Goal: Use online tool/utility: Utilize a website feature to perform a specific function

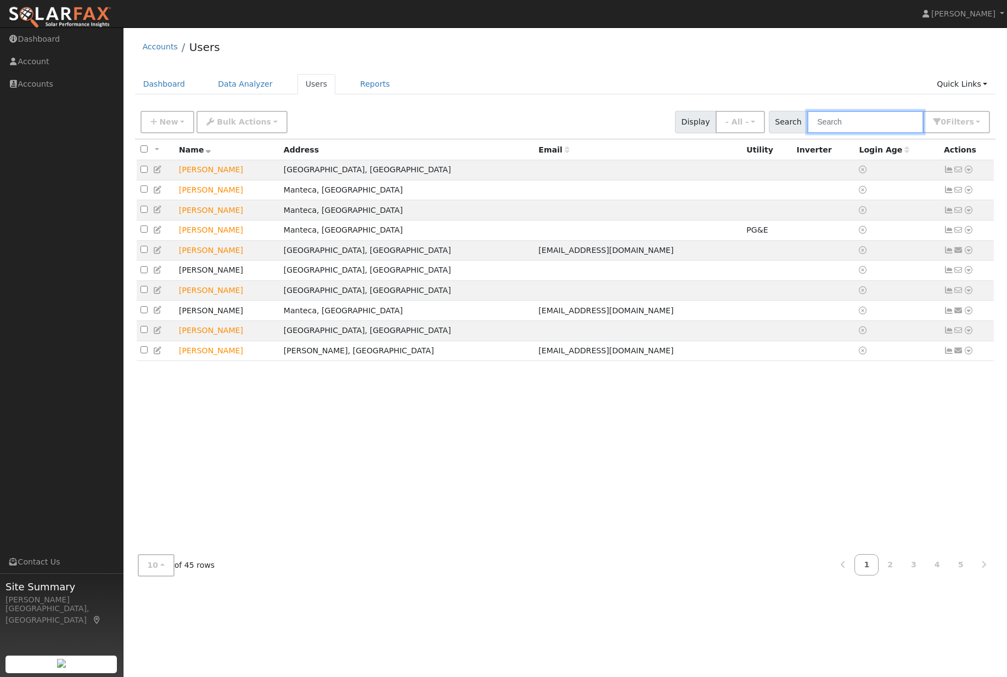
click at [880, 128] on input "text" at bounding box center [866, 122] width 116 height 23
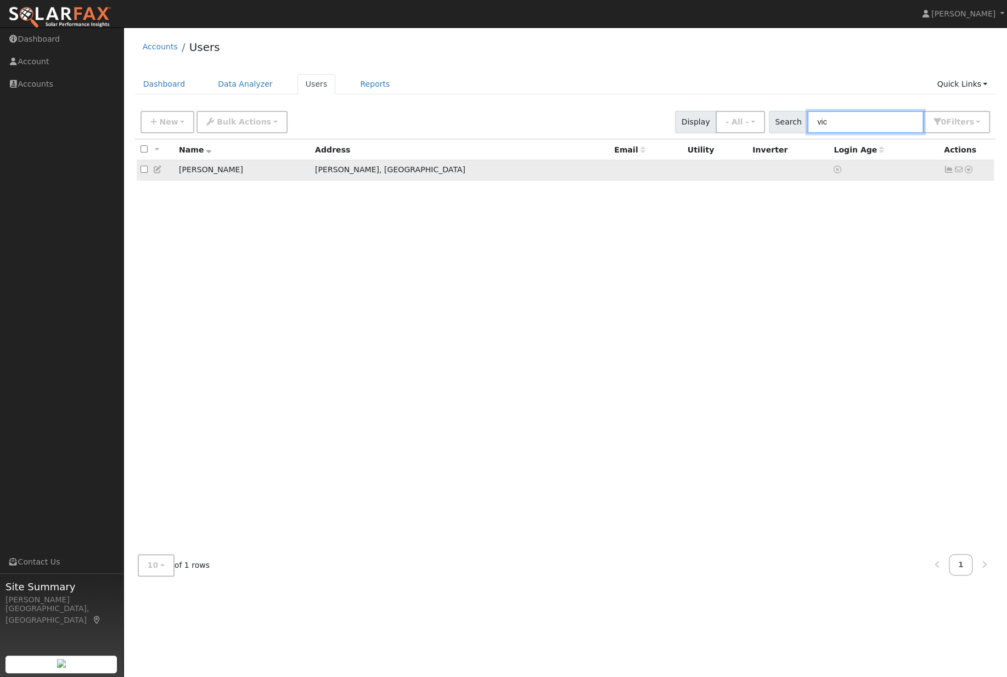
type input "vic"
click at [968, 172] on icon at bounding box center [969, 170] width 10 height 8
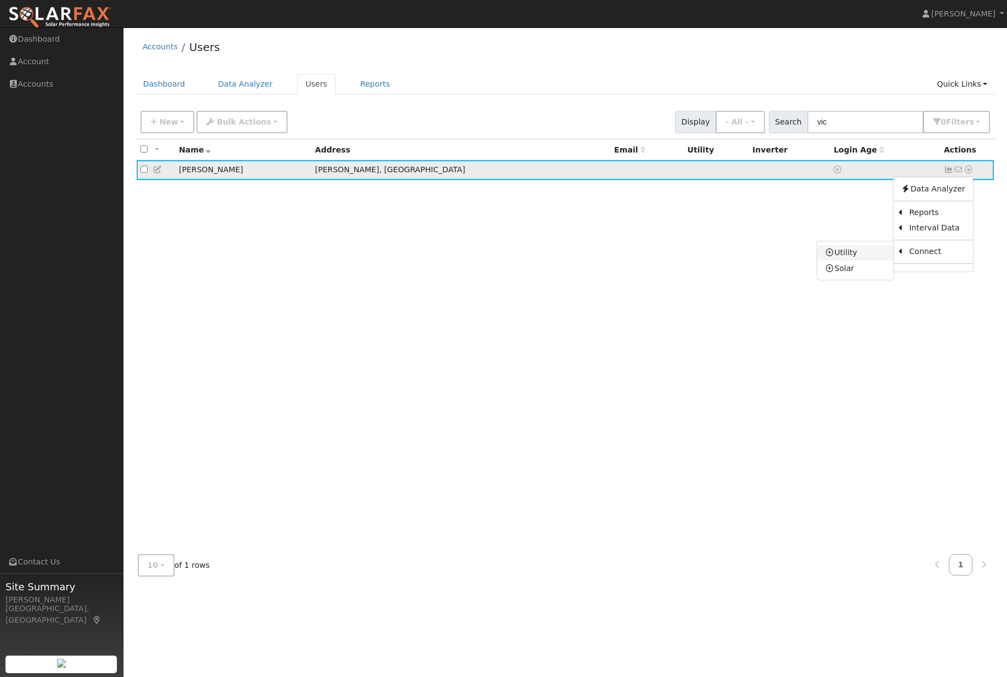
click at [848, 261] on link "Utility" at bounding box center [855, 252] width 76 height 15
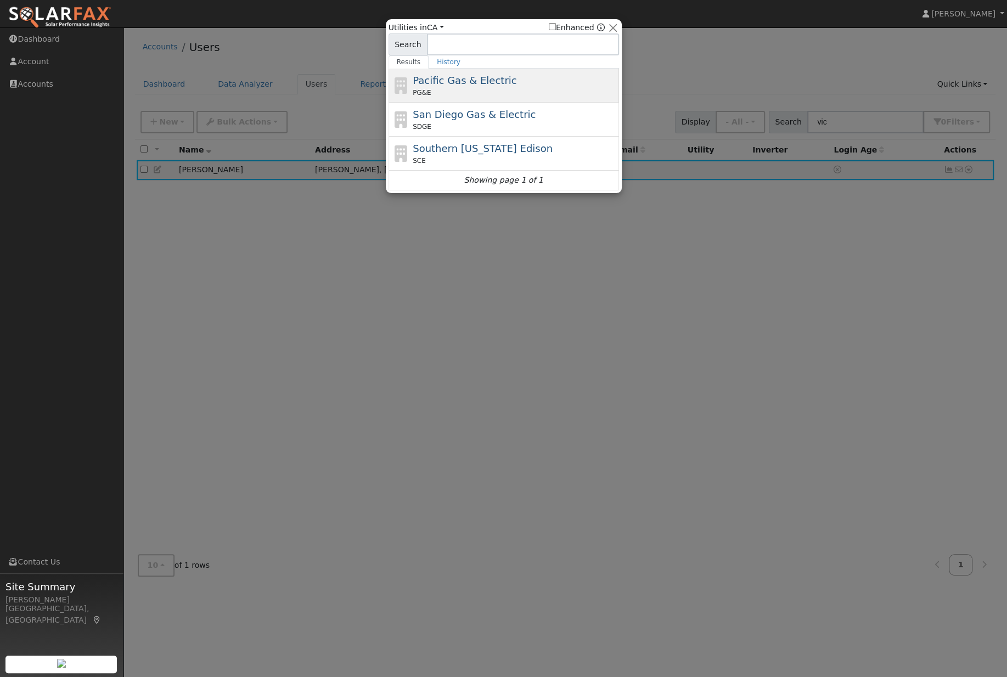
click at [503, 75] on span "Pacific Gas & Electric" at bounding box center [465, 81] width 104 height 12
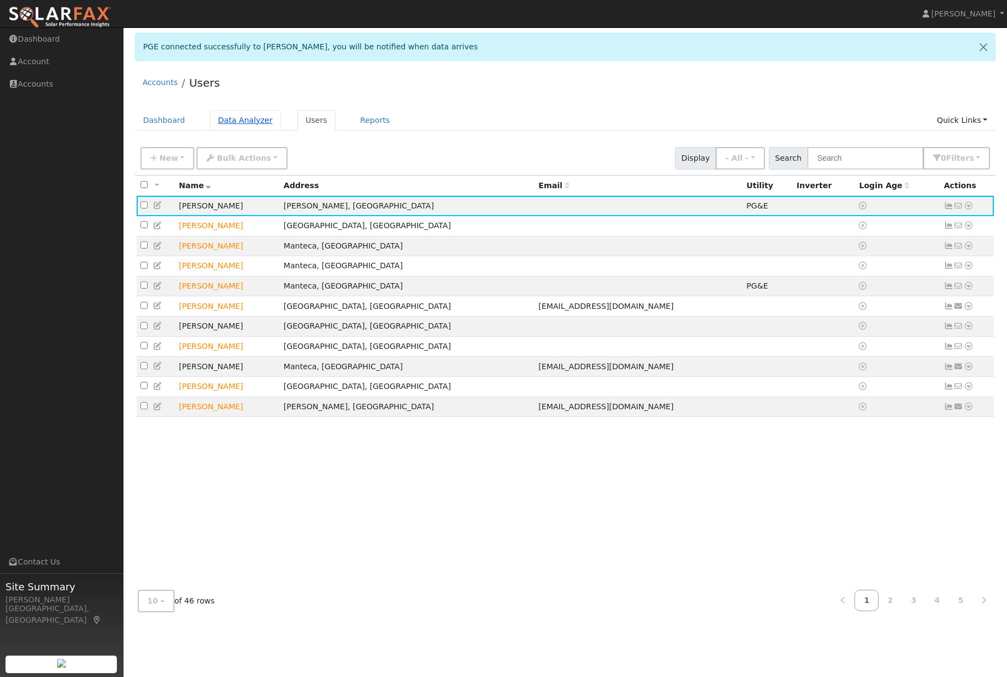
click at [271, 116] on link "Data Analyzer" at bounding box center [245, 120] width 71 height 20
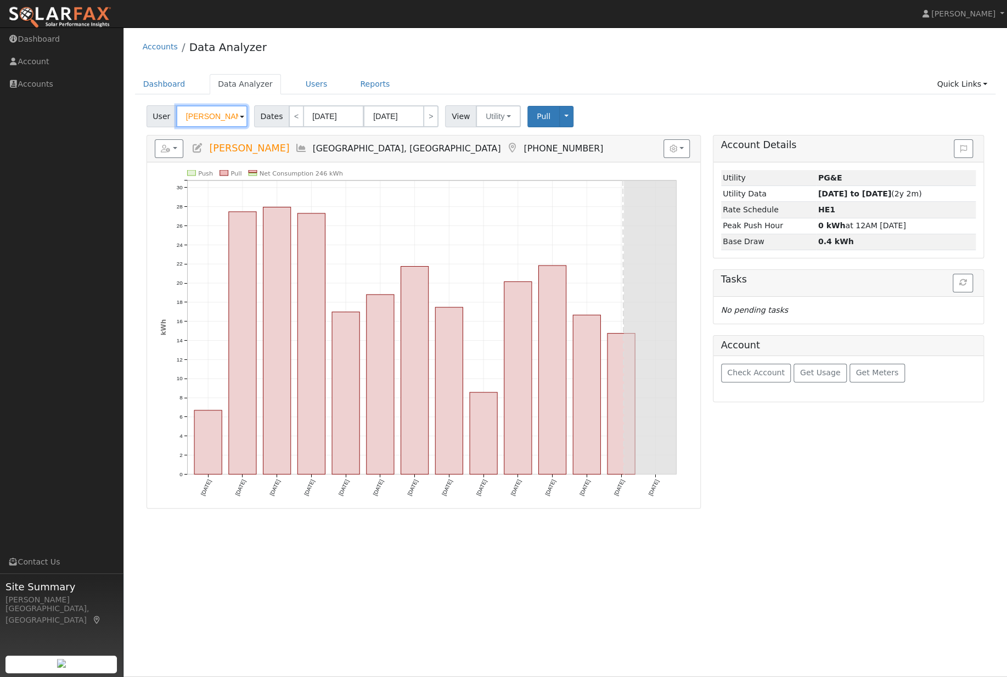
click at [222, 127] on input "[PERSON_NAME]" at bounding box center [211, 116] width 71 height 22
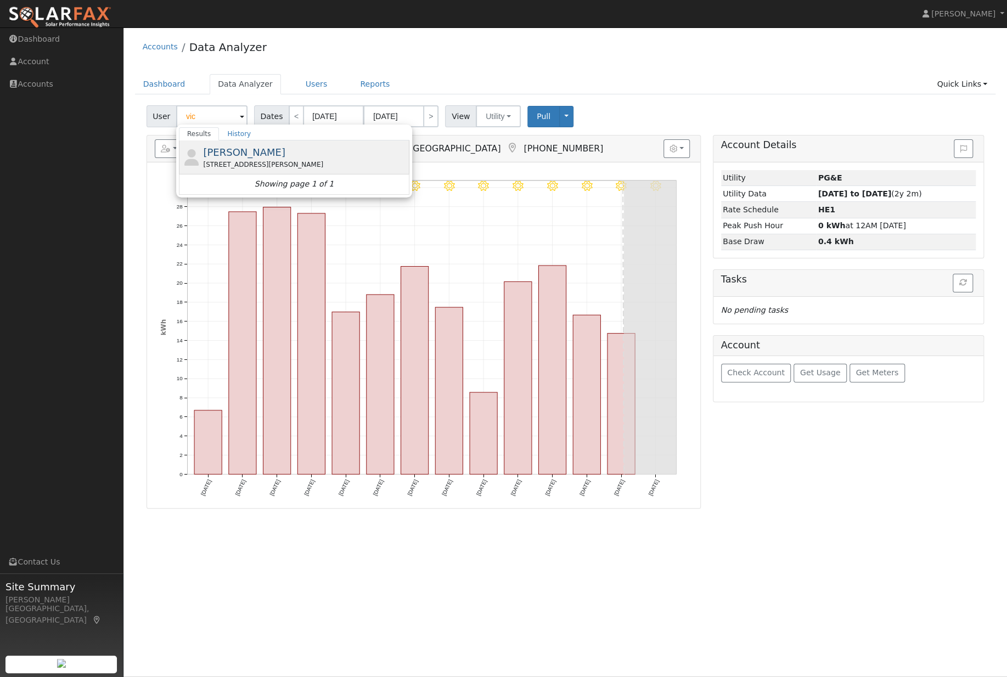
click at [316, 160] on div "[PERSON_NAME] [STREET_ADDRESS][PERSON_NAME]" at bounding box center [305, 157] width 204 height 25
type input "[PERSON_NAME]"
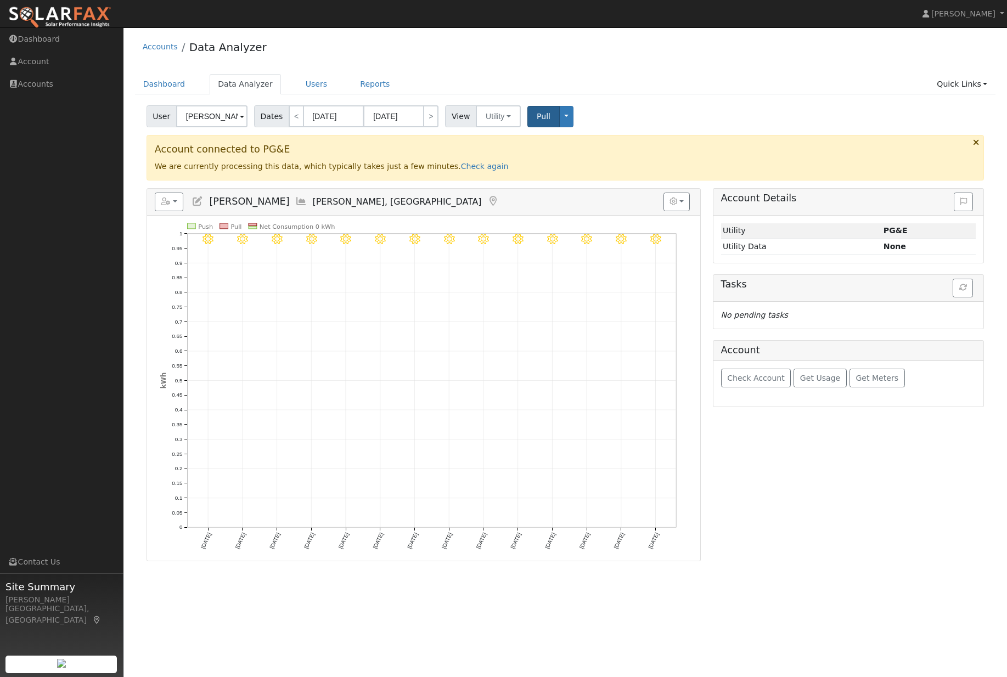
click at [554, 126] on button "Pull" at bounding box center [544, 116] width 32 height 21
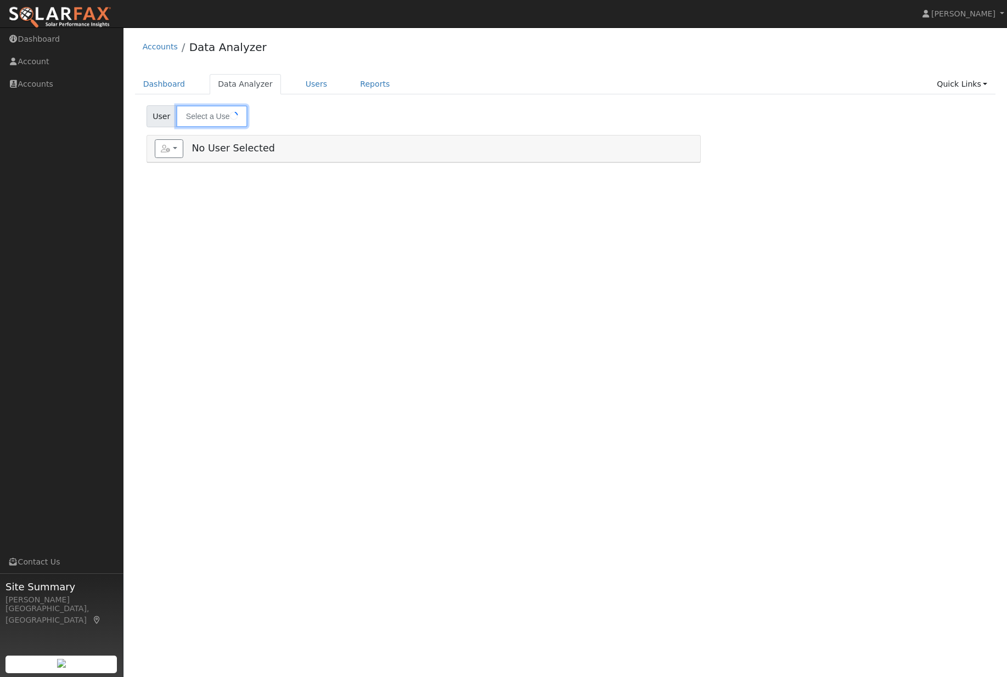
type input "[PERSON_NAME]"
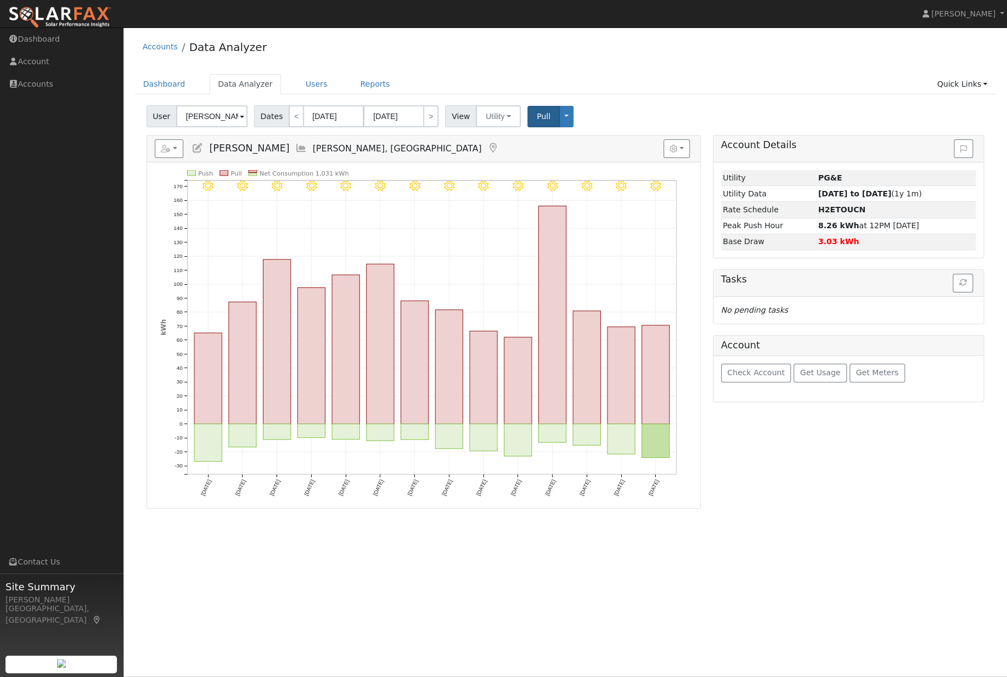
click at [551, 119] on span "Pull" at bounding box center [544, 116] width 14 height 9
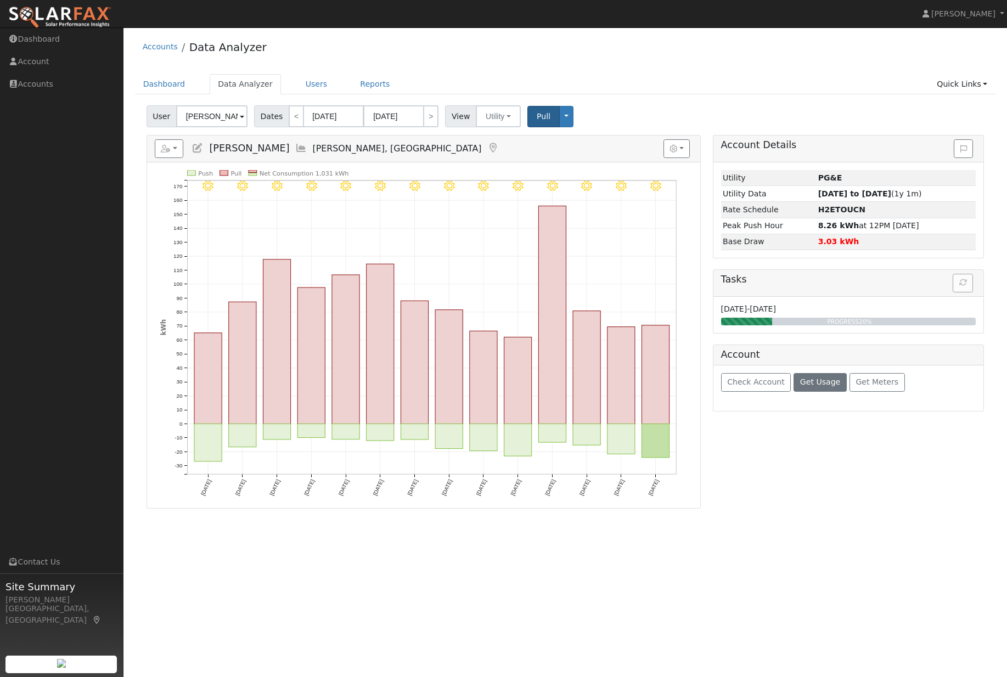
click at [832, 392] on button "Get Usage" at bounding box center [820, 382] width 53 height 19
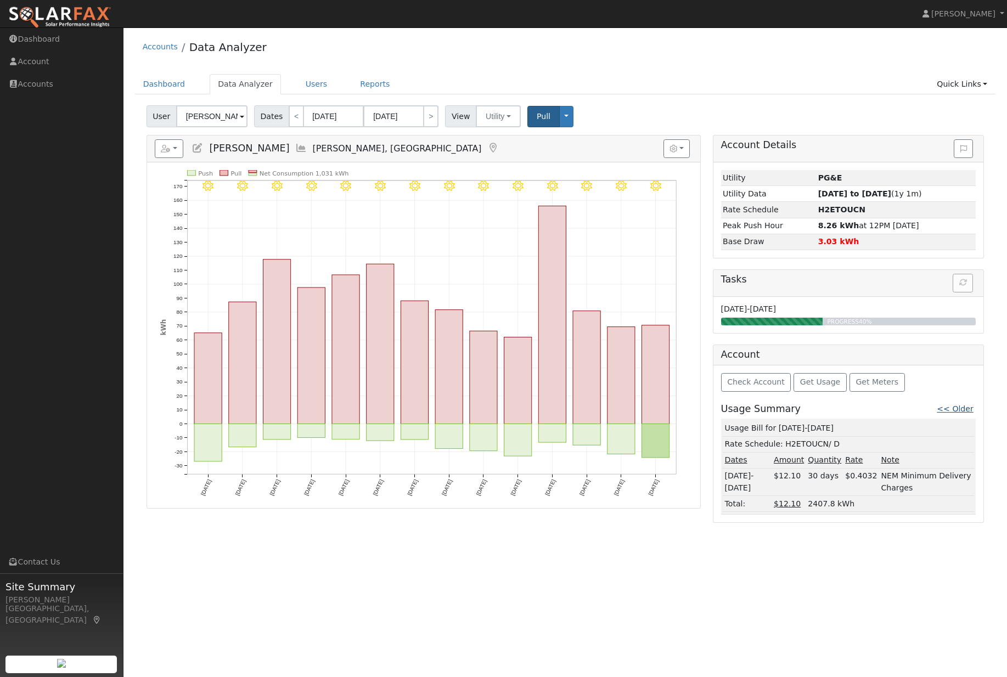
click at [962, 413] on link "<< Older" at bounding box center [955, 409] width 36 height 9
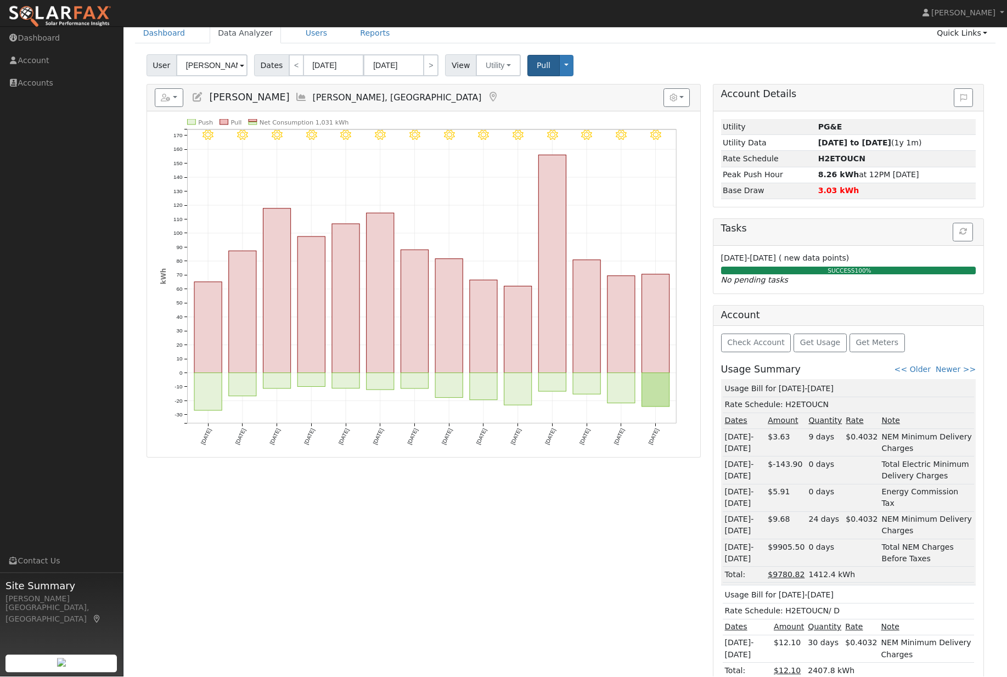
scroll to position [50, 0]
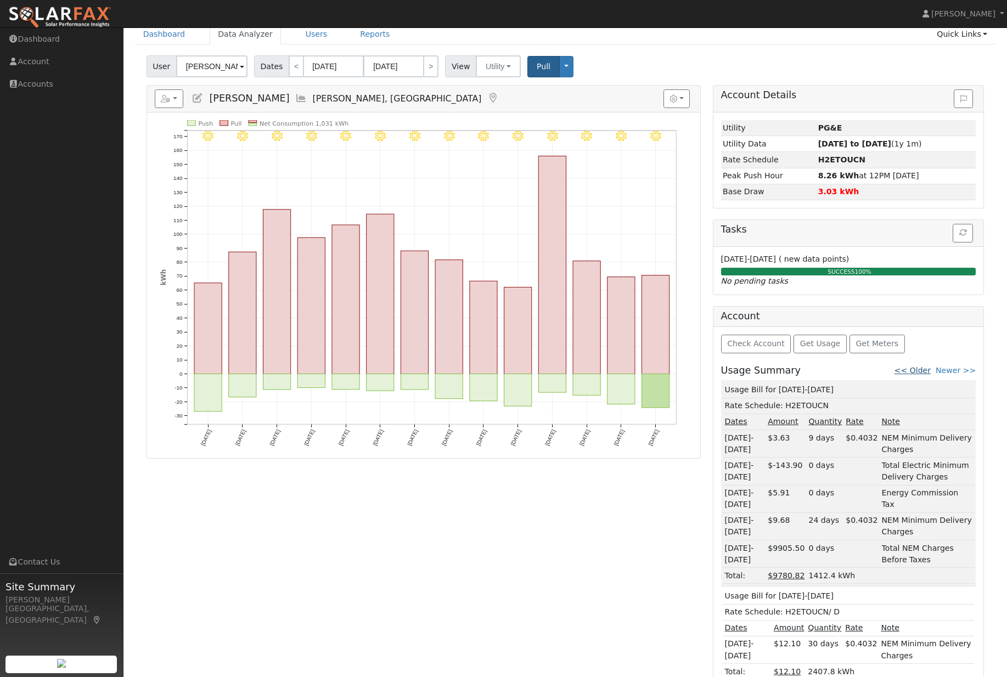
click at [925, 375] on link "<< Older" at bounding box center [913, 370] width 36 height 9
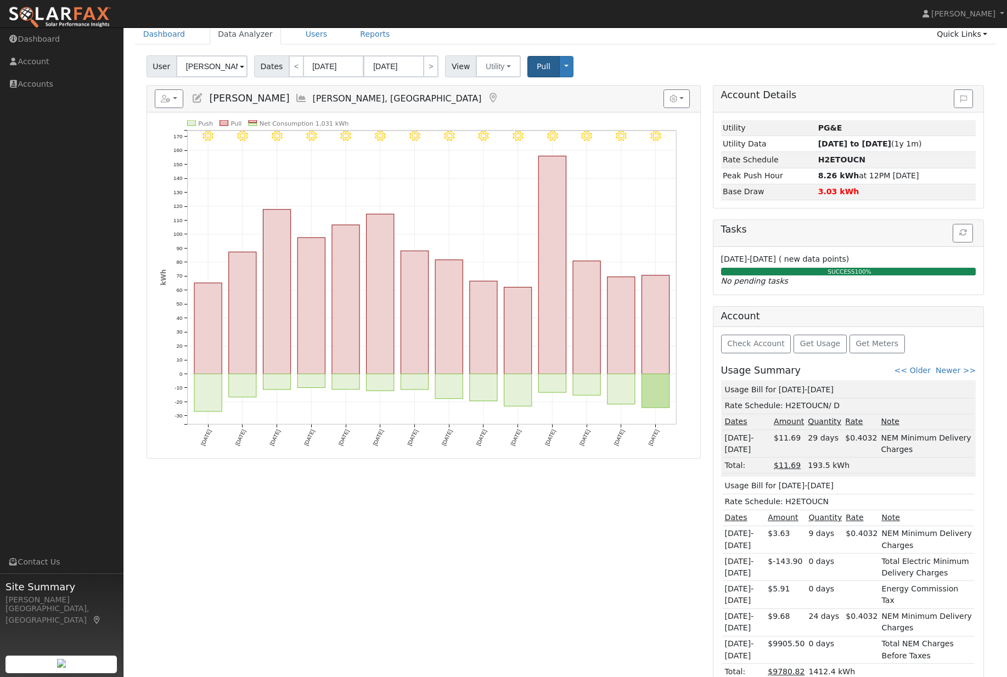
scroll to position [0, 0]
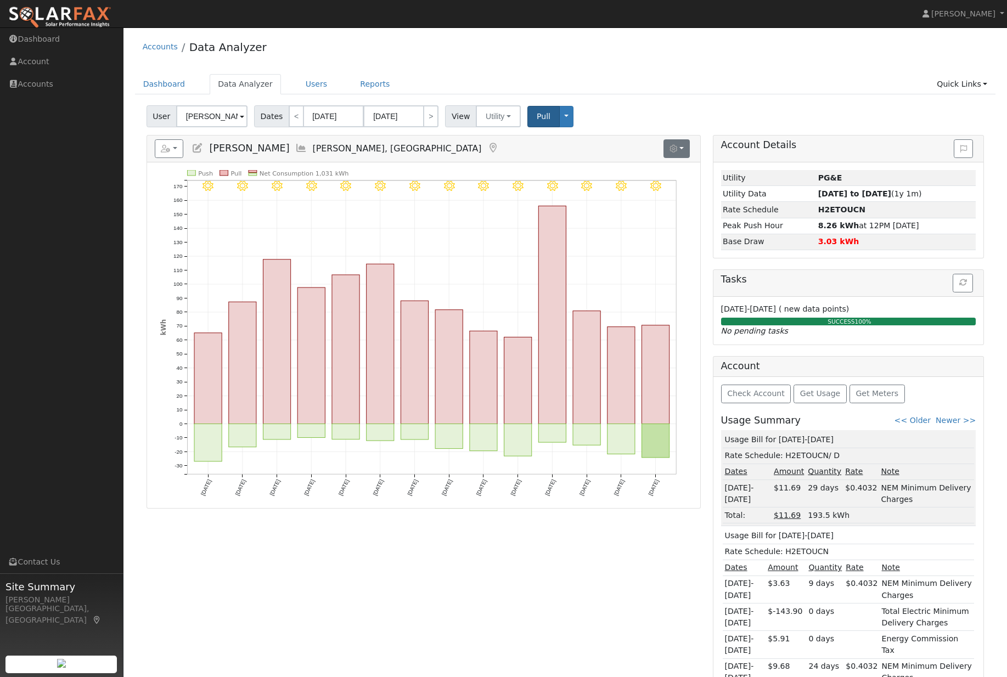
click at [686, 156] on button "button" at bounding box center [677, 148] width 27 height 19
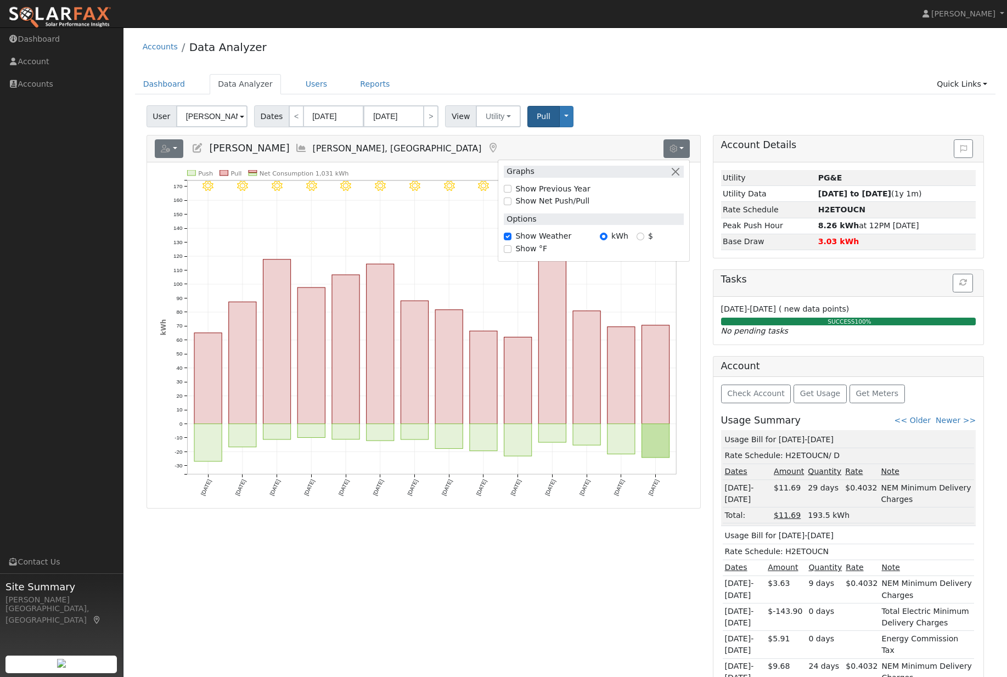
click at [173, 158] on button "button" at bounding box center [169, 148] width 29 height 19
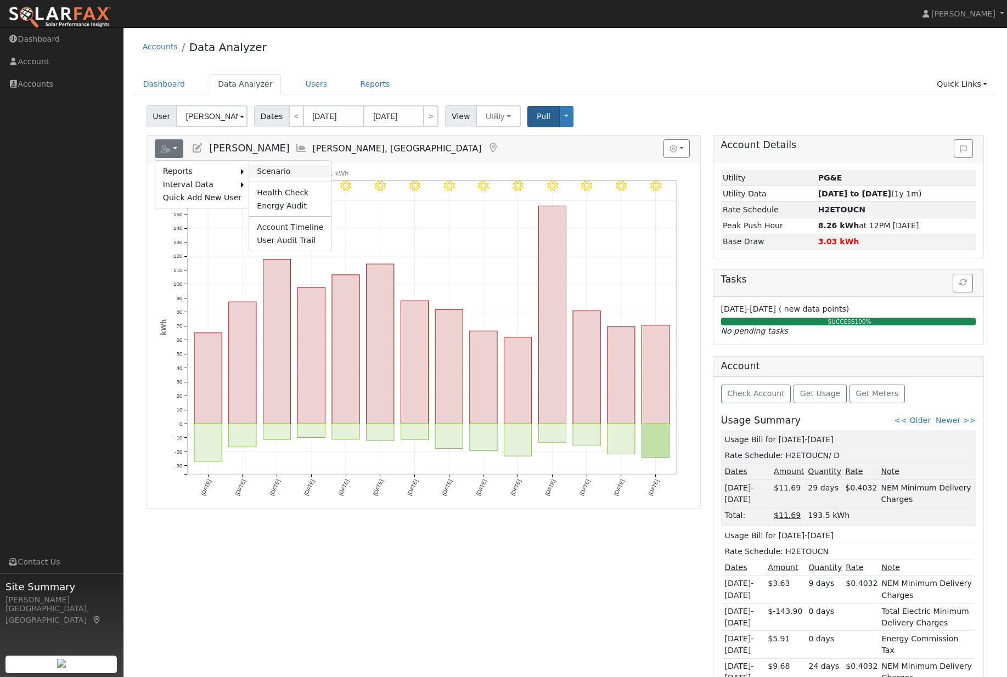
click at [297, 175] on link "Scenario" at bounding box center [290, 171] width 82 height 13
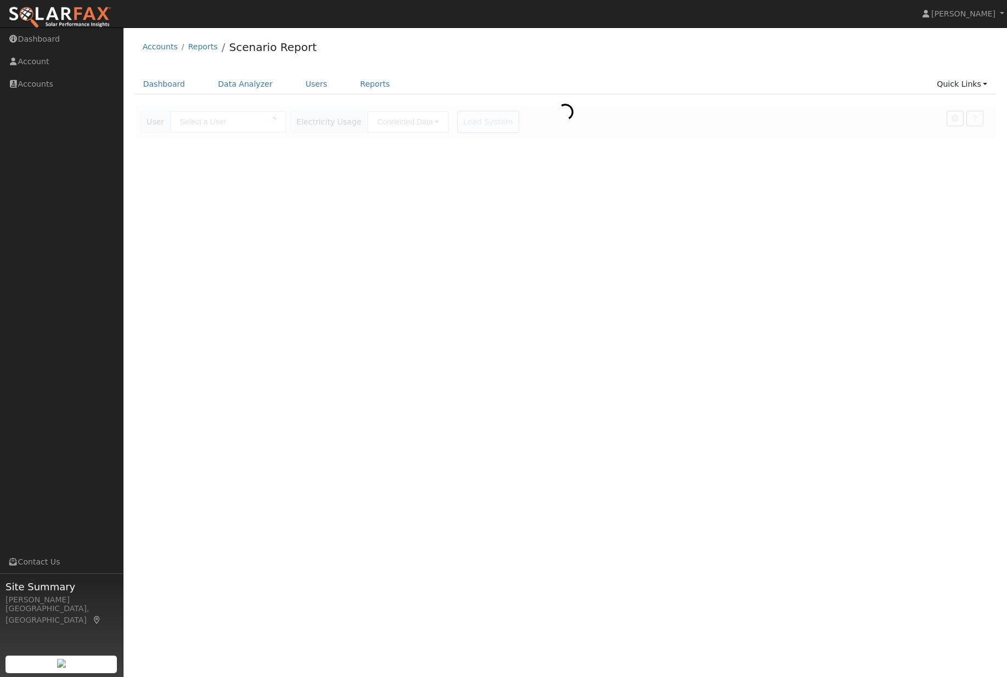
type input "[PERSON_NAME]"
